Goal: Task Accomplishment & Management: Complete application form

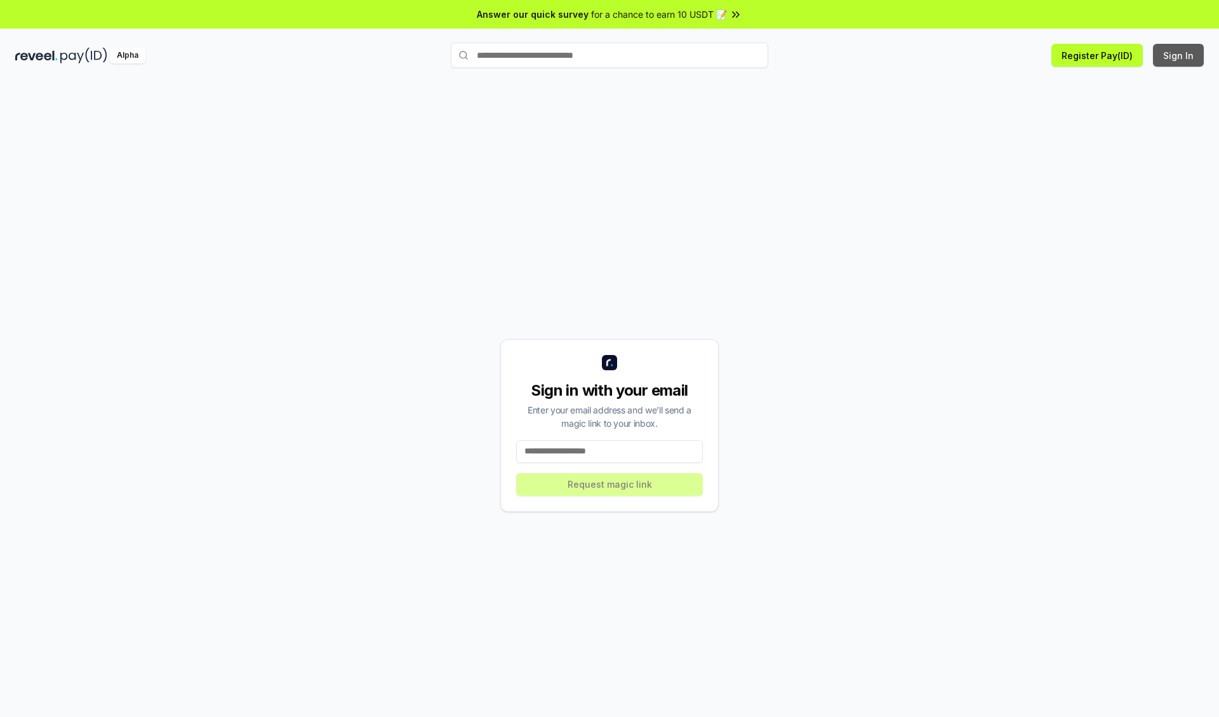
click at [1179, 55] on button "Sign In" at bounding box center [1178, 55] width 51 height 23
type input "**********"
click at [610, 484] on button "Request magic link" at bounding box center [609, 484] width 187 height 23
